Goal: Find specific page/section: Find specific page/section

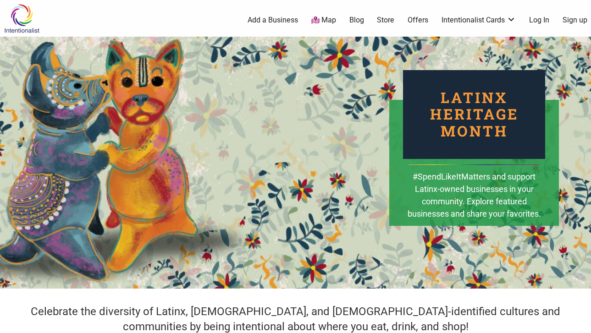
click at [21, 15] on img at bounding box center [22, 19] width 44 height 30
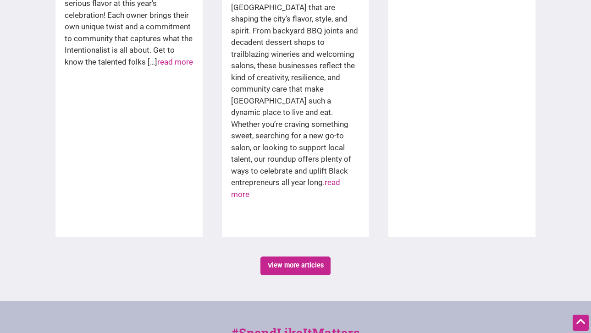
scroll to position [1715, 0]
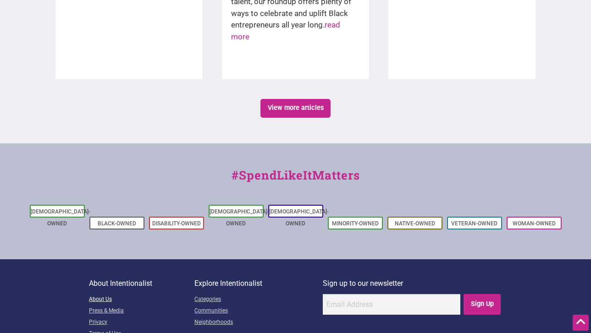
click at [97, 294] on link "About Us" at bounding box center [141, 299] width 105 height 11
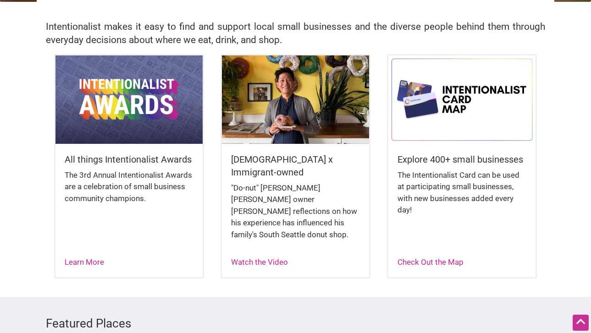
scroll to position [17, 0]
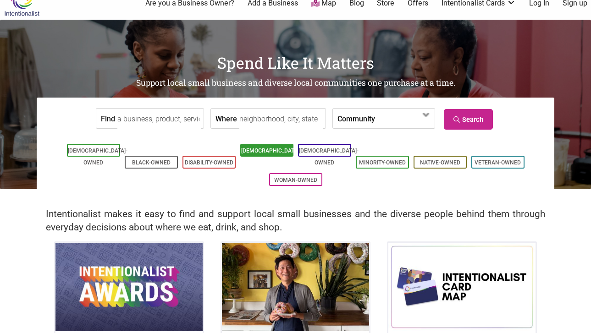
click at [276, 152] on link "[DEMOGRAPHIC_DATA]-Owned" at bounding box center [271, 157] width 60 height 18
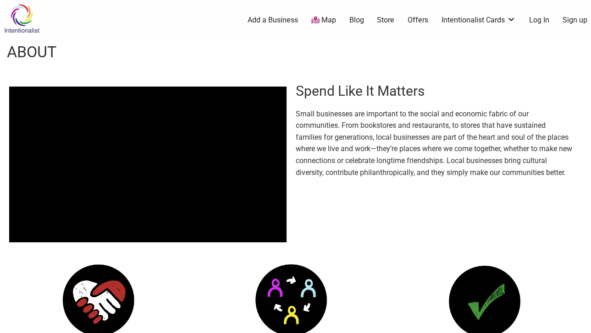
click at [324, 20] on link "Map" at bounding box center [323, 20] width 25 height 11
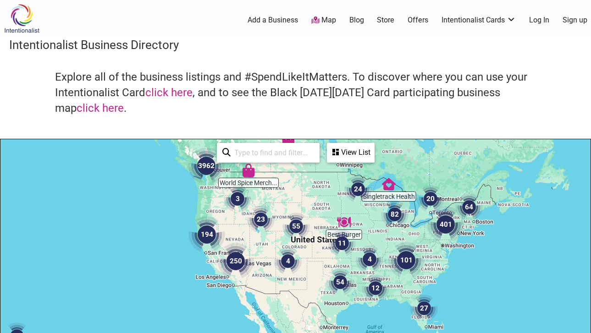
drag, startPoint x: 207, startPoint y: 209, endPoint x: 178, endPoint y: 146, distance: 69.1
click at [178, 146] on div "To navigate, press the arrow keys." at bounding box center [295, 317] width 590 height 357
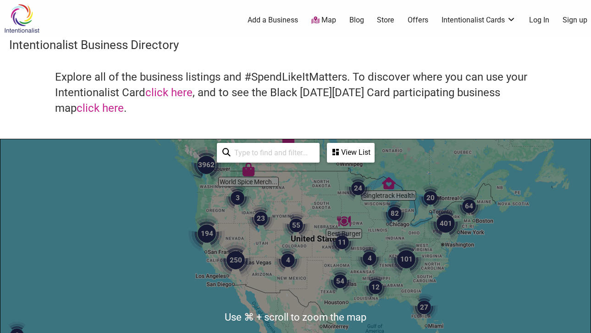
scroll to position [82, 0]
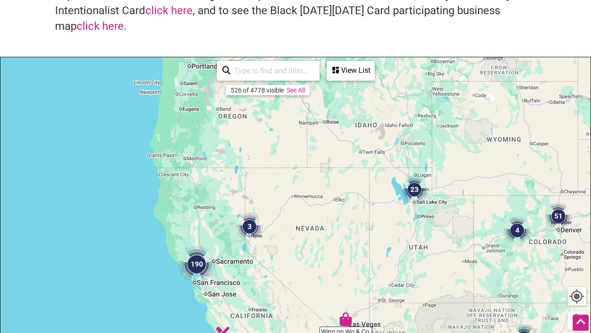
drag, startPoint x: 251, startPoint y: 156, endPoint x: 311, endPoint y: 260, distance: 120.4
click at [311, 260] on div "To navigate, press the arrow keys." at bounding box center [295, 235] width 590 height 357
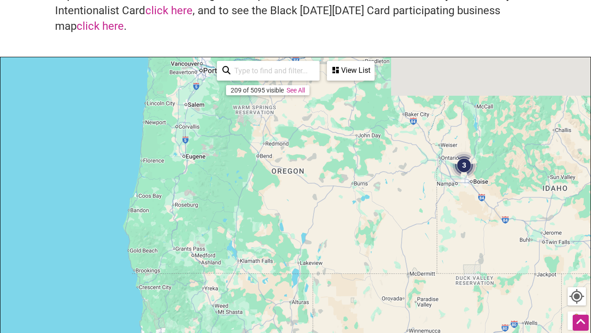
drag, startPoint x: 201, startPoint y: 126, endPoint x: 302, endPoint y: 258, distance: 166.8
click at [302, 258] on div "To navigate, press the arrow keys." at bounding box center [295, 235] width 590 height 357
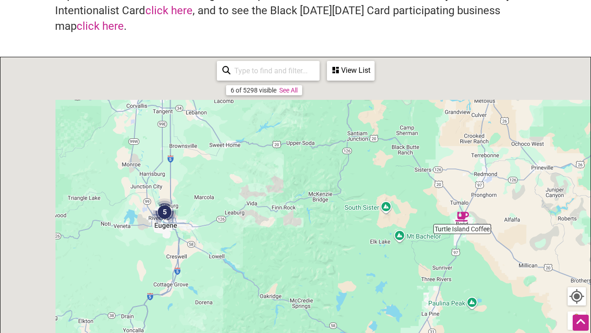
drag, startPoint x: 203, startPoint y: 151, endPoint x: 395, endPoint y: 276, distance: 229.5
click at [395, 276] on div "To navigate, press the arrow keys." at bounding box center [295, 235] width 590 height 357
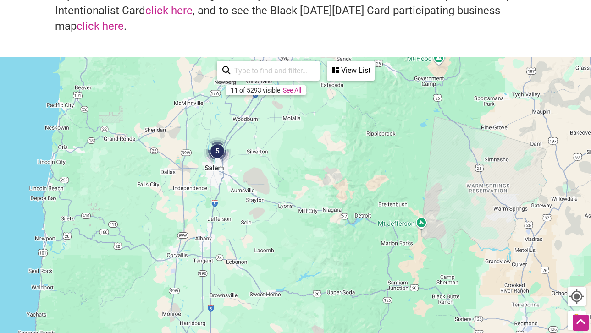
drag, startPoint x: 289, startPoint y: 154, endPoint x: 263, endPoint y: 260, distance: 108.6
click at [263, 260] on div "To navigate, press the arrow keys." at bounding box center [295, 235] width 590 height 357
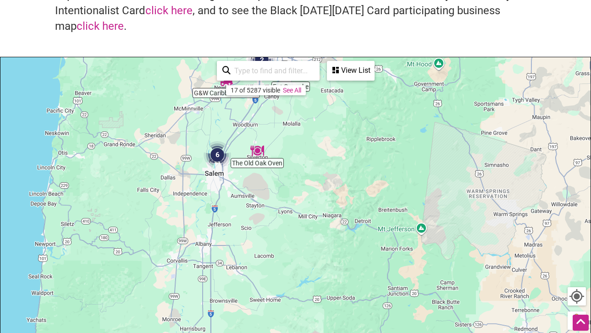
click at [316, 255] on div "To navigate, press the arrow keys." at bounding box center [295, 235] width 590 height 357
drag, startPoint x: 311, startPoint y: 169, endPoint x: 300, endPoint y: 254, distance: 86.4
click at [300, 254] on div "To navigate, press the arrow keys." at bounding box center [295, 235] width 590 height 357
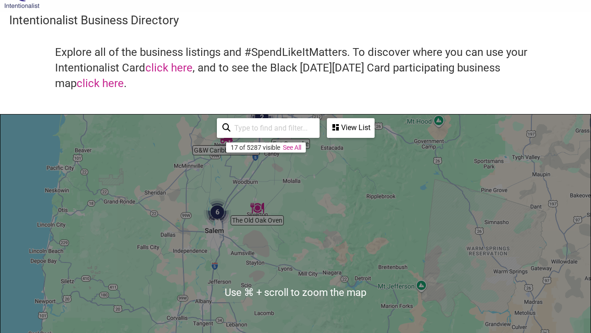
scroll to position [24, 0]
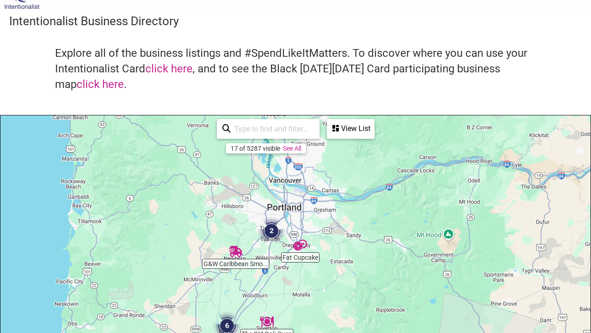
drag, startPoint x: 324, startPoint y: 192, endPoint x: 333, endPoint y: 305, distance: 113.2
click at [333, 305] on div "To navigate, press the arrow keys." at bounding box center [295, 294] width 590 height 357
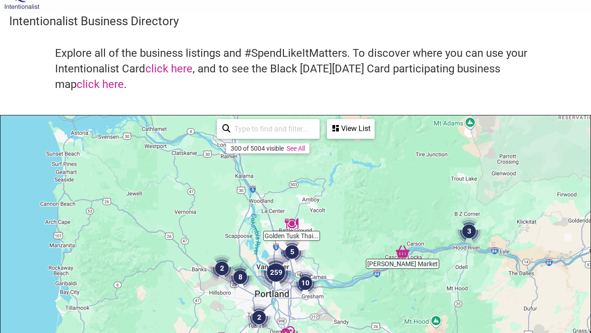
drag, startPoint x: 352, startPoint y: 188, endPoint x: 338, endPoint y: 278, distance: 90.4
click at [338, 278] on div "To navigate, press the arrow keys." at bounding box center [295, 294] width 590 height 357
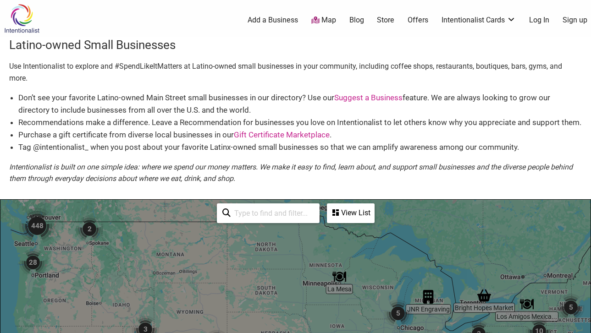
click at [260, 207] on input "search" at bounding box center [272, 213] width 83 height 18
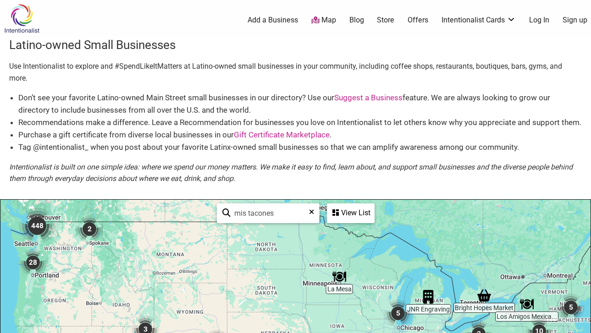
type input "mis tacones"
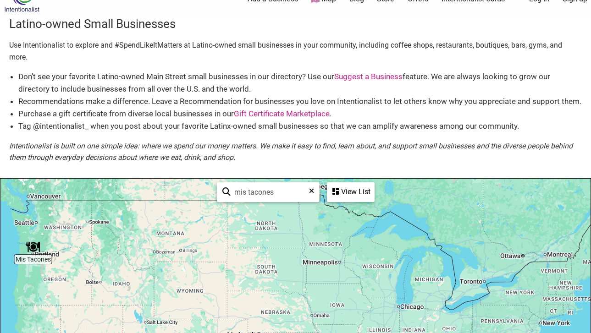
scroll to position [154, 0]
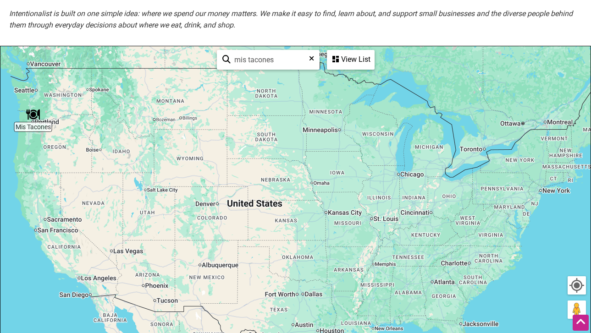
click at [37, 122] on div "To navigate, press the arrow keys." at bounding box center [295, 224] width 590 height 357
click at [36, 130] on div "To navigate, press the arrow keys." at bounding box center [295, 224] width 590 height 357
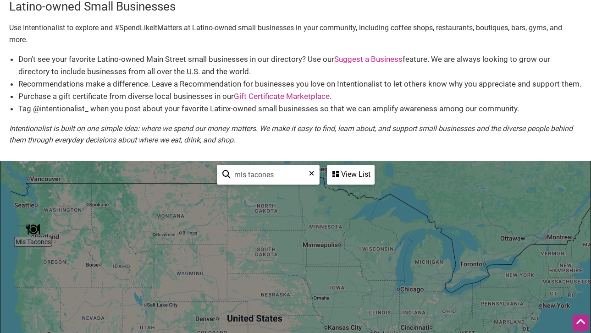
scroll to position [0, 0]
